Goal: Task Accomplishment & Management: Use online tool/utility

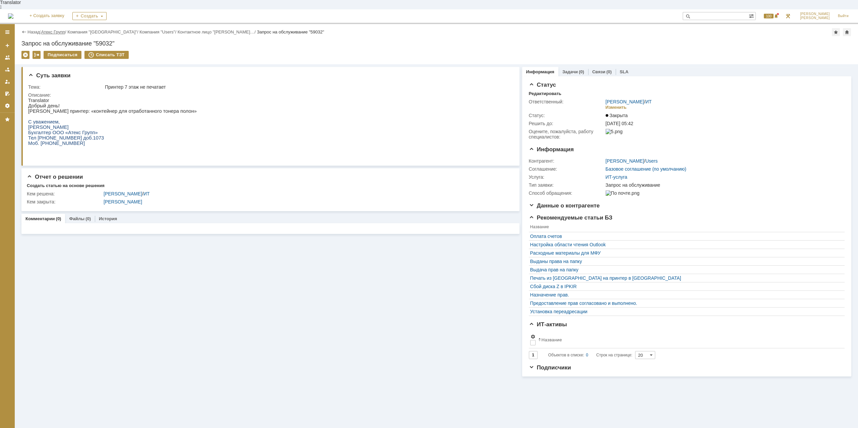
click at [58, 29] on link "Атекс Групп" at bounding box center [53, 31] width 24 height 5
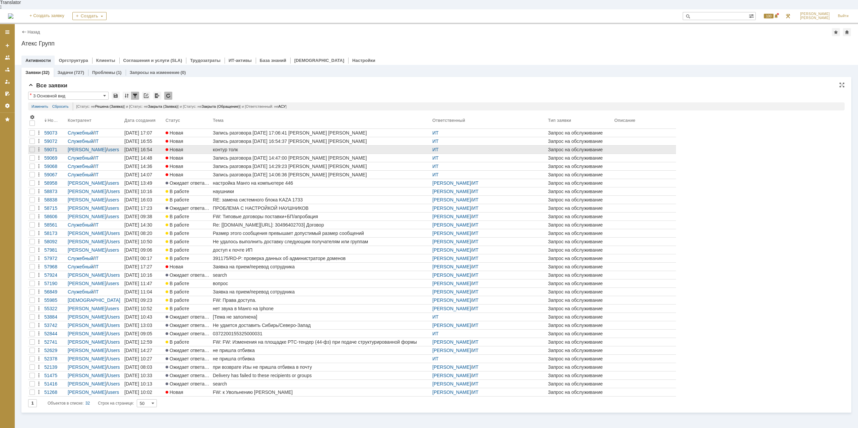
click at [232, 147] on div "контур толк" at bounding box center [321, 149] width 217 height 5
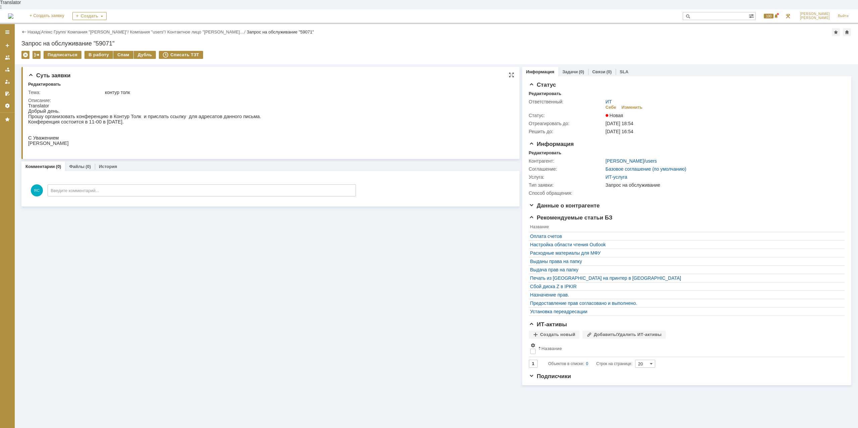
click at [138, 120] on div "Добрый день. Прошу организовать конференцию в Контур Толк и прислать ссылку для…" at bounding box center [144, 130] width 233 height 43
click at [139, 120] on p "Конференция состоится в 11-00 в [DATE]." at bounding box center [144, 121] width 233 height 5
click at [156, 119] on p "Конференция состоится в 11-00 в [DATE]." at bounding box center [144, 121] width 233 height 5
click at [100, 51] on div "В работу" at bounding box center [98, 55] width 28 height 8
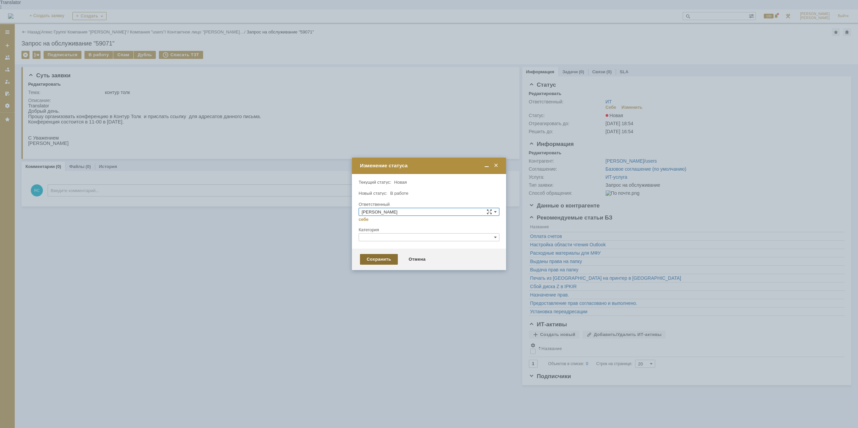
click at [371, 259] on div "Сохранить" at bounding box center [379, 259] width 38 height 11
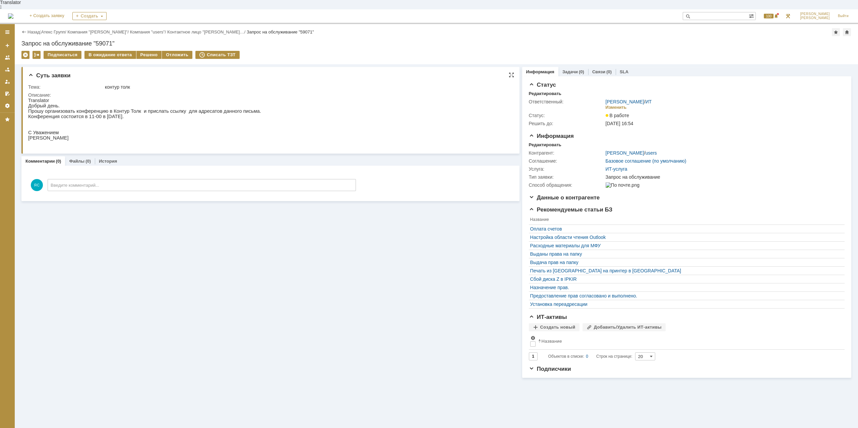
drag, startPoint x: 163, startPoint y: 110, endPoint x: 173, endPoint y: 111, distance: 9.7
click at [173, 114] on p "Конференция состоится в 11-00 в [DATE]." at bounding box center [144, 116] width 233 height 5
drag, startPoint x: 173, startPoint y: 108, endPoint x: 182, endPoint y: 108, distance: 8.4
click at [182, 109] on p "Прошу организовать конференцию в Контур Толк и прислать ссылку для адресатов да…" at bounding box center [144, 111] width 233 height 5
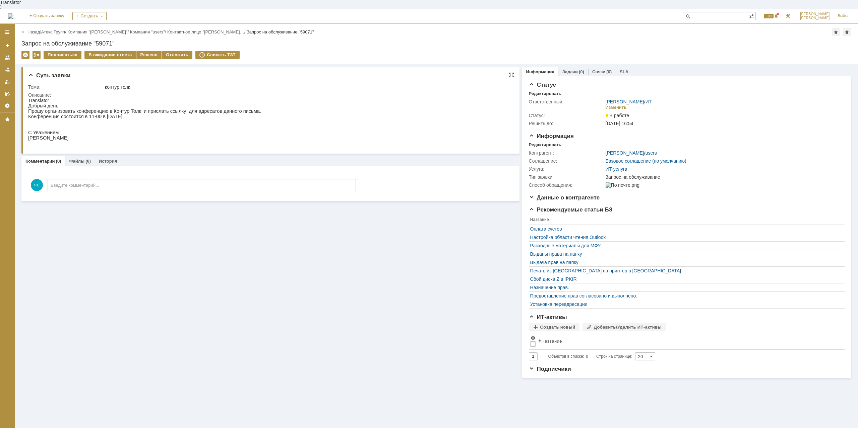
click at [183, 109] on p "Прошу организовать конференцию в Контур Толк и прислать ссылку для адресатов да…" at bounding box center [144, 111] width 233 height 5
click at [76, 109] on p "Прошу организовать конференцию в Контур Толк и прислать ссылку для адресатов да…" at bounding box center [144, 111] width 233 height 5
drag, startPoint x: 28, startPoint y: 112, endPoint x: 56, endPoint y: 113, distance: 27.5
click at [56, 114] on p "Конференция состоится в 11-00 в [DATE]." at bounding box center [144, 116] width 233 height 5
copy p "Конференция"
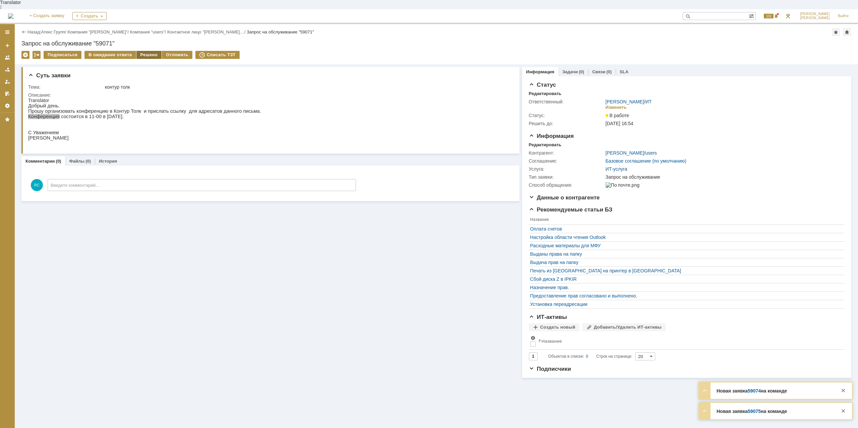
click at [150, 51] on div "Решено" at bounding box center [148, 55] width 25 height 8
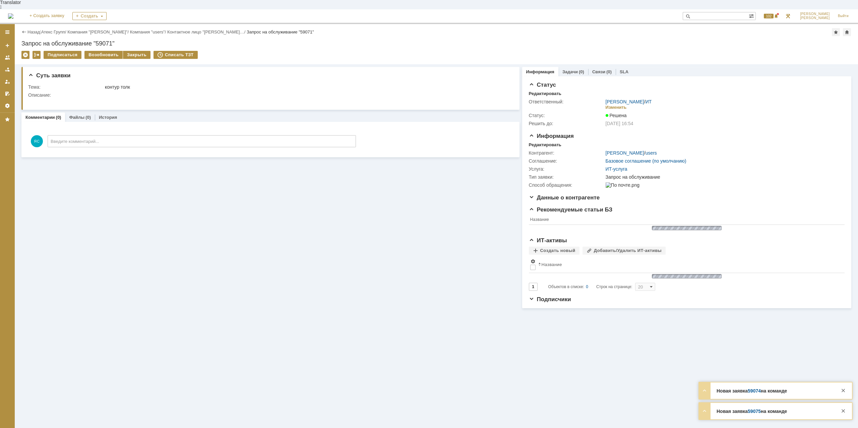
click at [13, 13] on img at bounding box center [10, 15] width 5 height 5
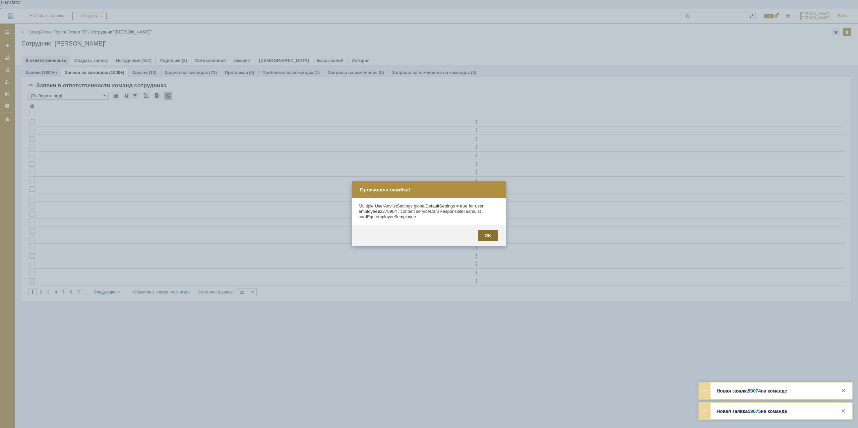
click at [492, 240] on div "OK" at bounding box center [488, 235] width 20 height 11
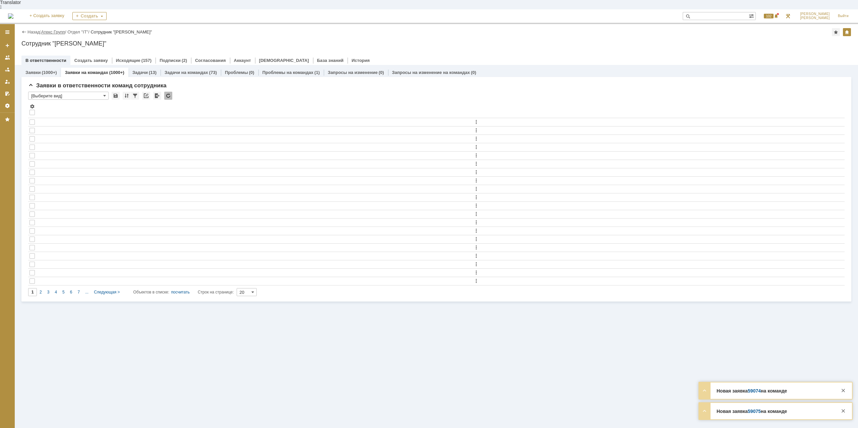
click at [59, 29] on link "Атекс Групп" at bounding box center [53, 31] width 24 height 5
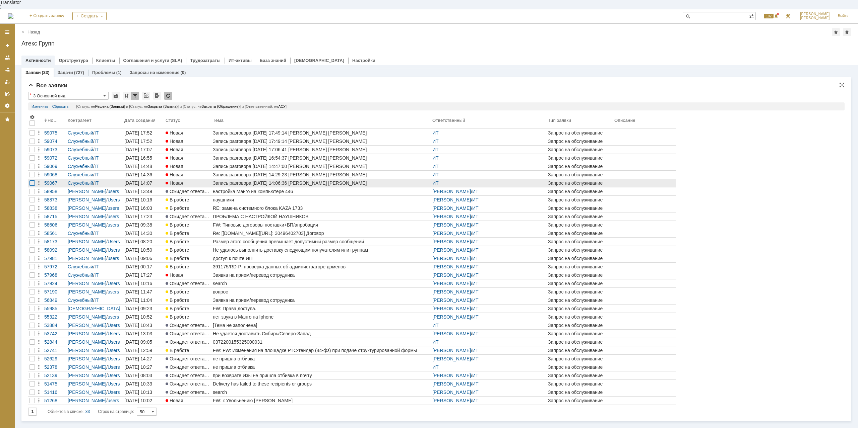
click at [33, 181] on div at bounding box center [31, 183] width 5 height 5
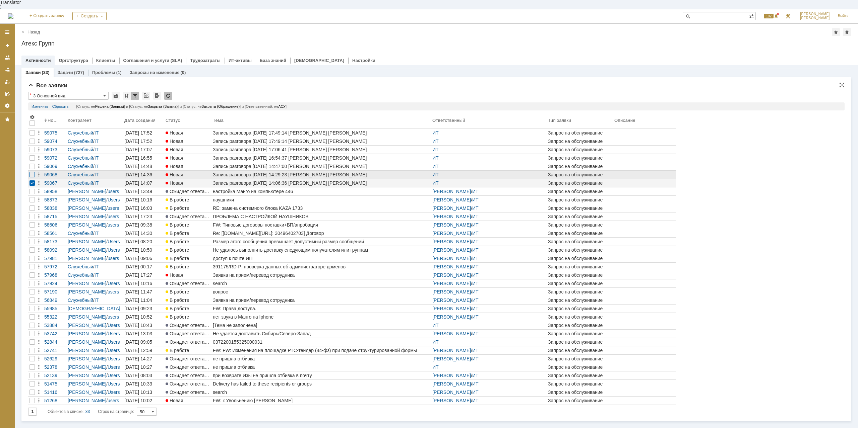
click at [32, 172] on div at bounding box center [31, 174] width 5 height 5
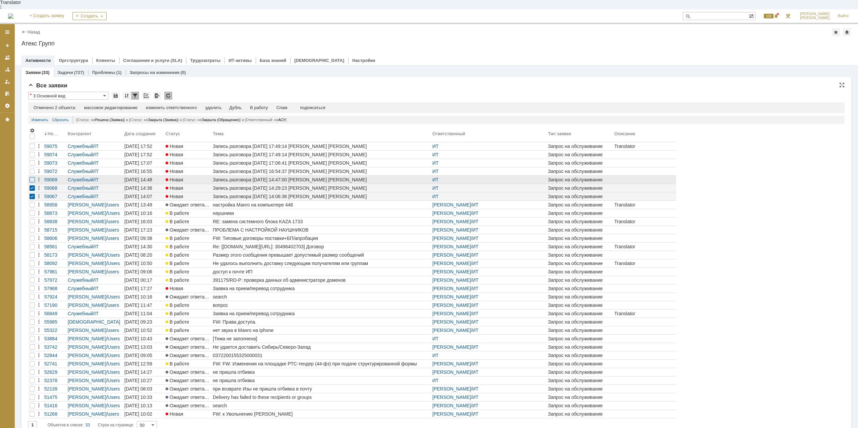
click at [32, 177] on div at bounding box center [31, 179] width 5 height 5
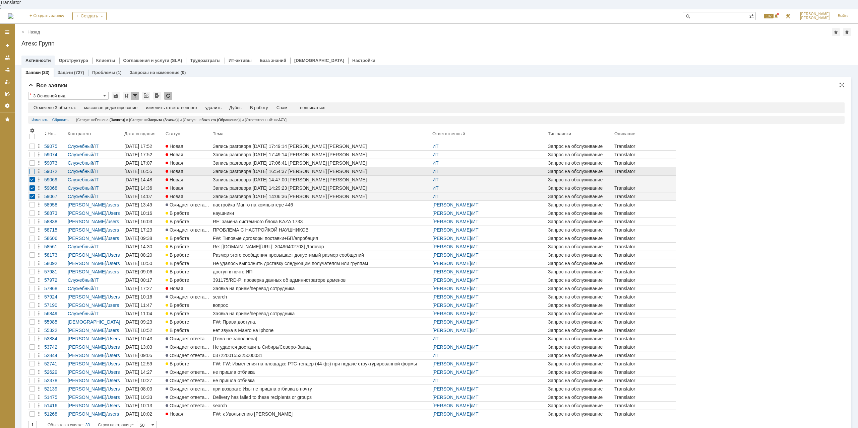
click at [33, 169] on div at bounding box center [31, 171] width 5 height 5
click at [32, 160] on div at bounding box center [31, 162] width 5 height 5
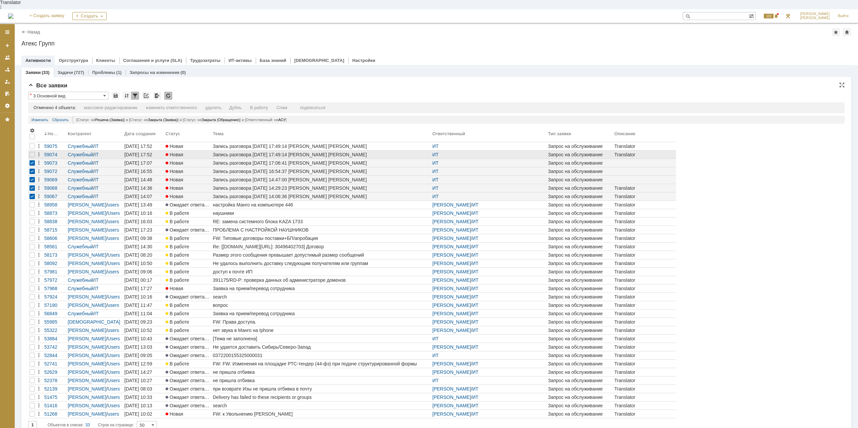
click at [32, 151] on div at bounding box center [32, 155] width 8 height 8
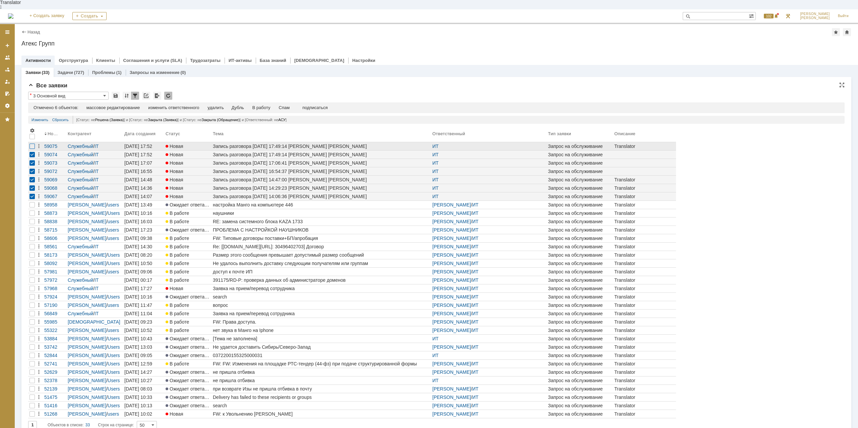
click at [32, 144] on div at bounding box center [31, 146] width 5 height 5
click at [284, 105] on div "Спам" at bounding box center [284, 107] width 11 height 5
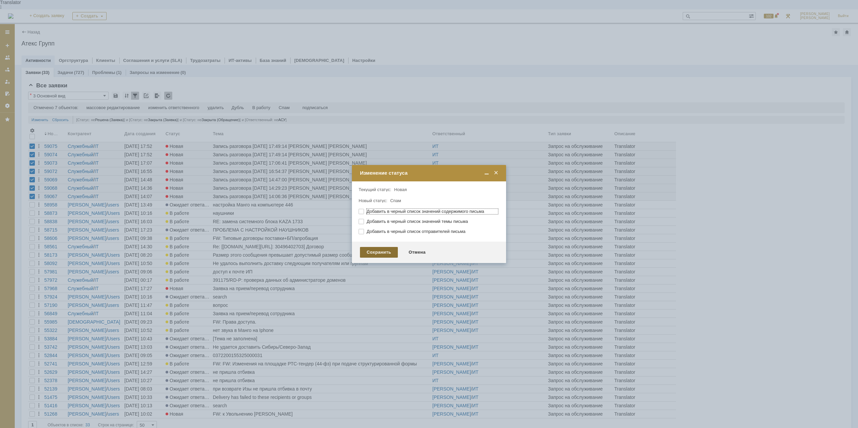
click at [375, 253] on div "Сохранить" at bounding box center [379, 252] width 38 height 11
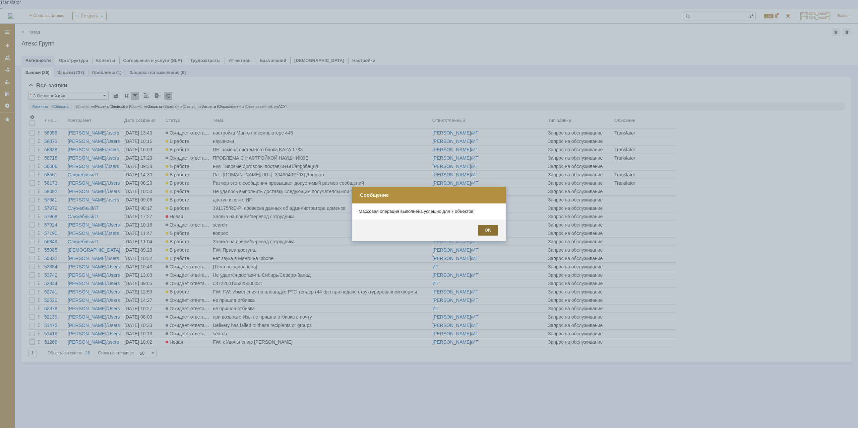
click at [485, 231] on div "OK" at bounding box center [488, 230] width 20 height 11
